Goal: Check status: Check status

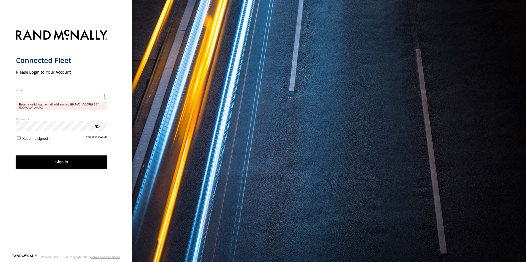
type input "**********"
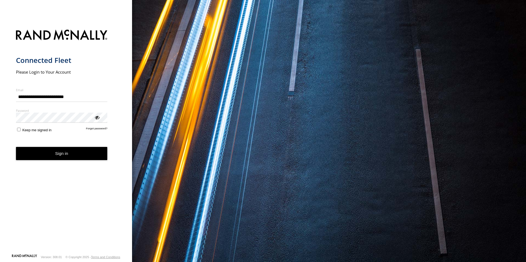
click at [68, 159] on button "Sign in" at bounding box center [62, 153] width 92 height 13
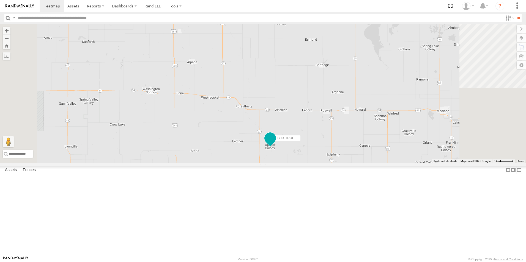
click at [275, 143] on span at bounding box center [270, 138] width 10 height 10
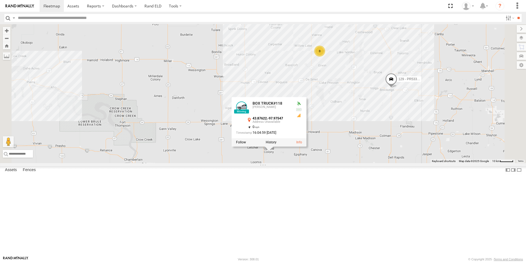
click at [394, 163] on div "#139 BOX TRUCK#118 129 - PR53366 BOX TRUCK#118 [PERSON_NAME] 43.87622 , -97.975…" at bounding box center [263, 93] width 526 height 139
